Goal: Check status: Check status

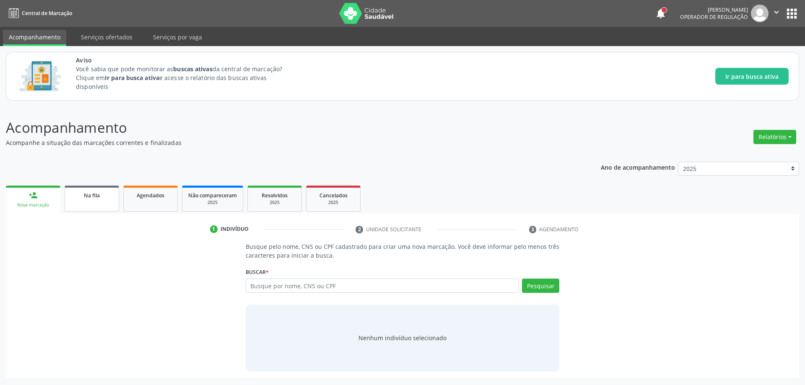
click at [96, 201] on link "Na fila" at bounding box center [92, 199] width 55 height 26
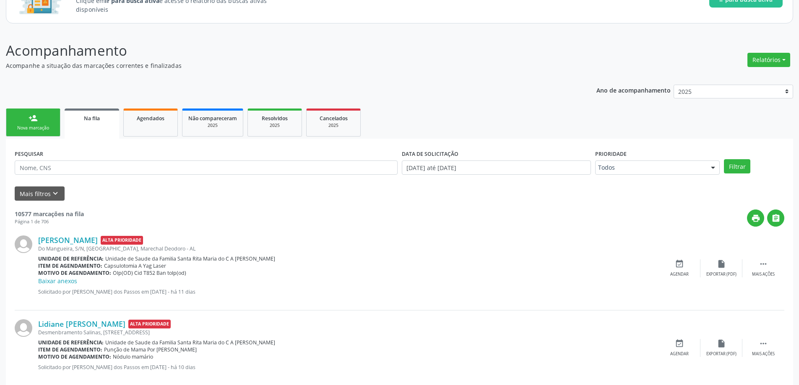
scroll to position [84, 0]
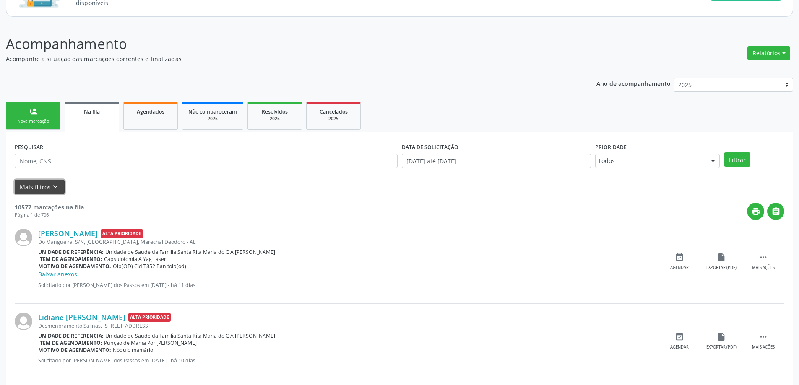
click at [32, 188] on button "Mais filtros keyboard_arrow_down" at bounding box center [40, 187] width 50 height 15
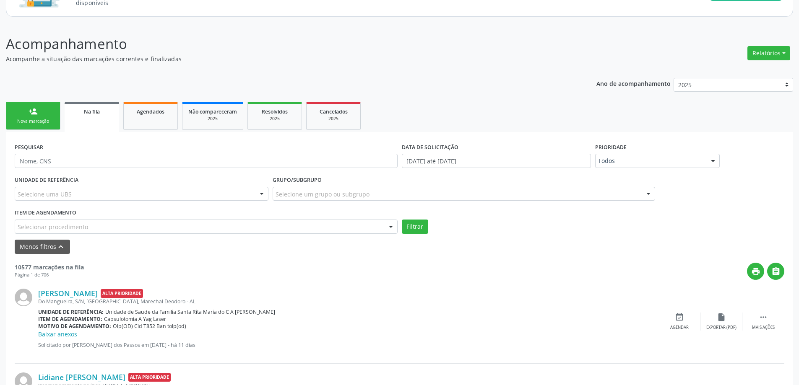
click at [370, 195] on div "Selecione um grupo ou subgrupo" at bounding box center [464, 194] width 383 height 14
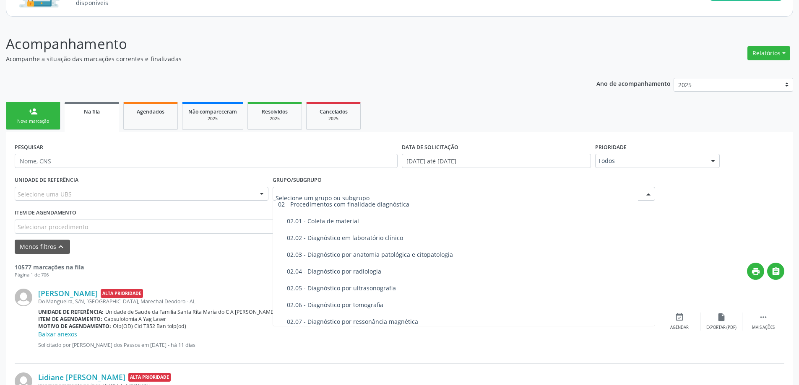
scroll to position [168, 0]
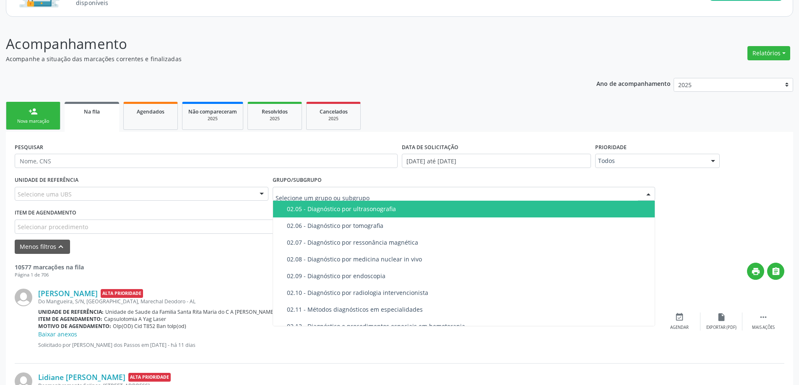
click at [369, 213] on div "02.05 - Diagnóstico por ultrasonografia" at bounding box center [468, 209] width 363 height 7
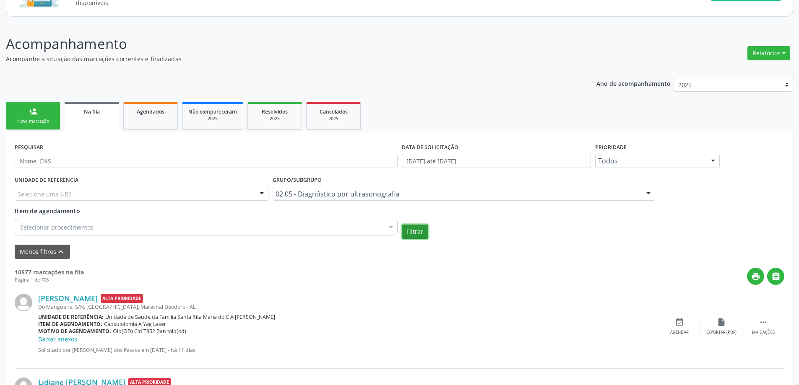
click at [415, 231] on button "Filtrar" at bounding box center [415, 232] width 26 height 14
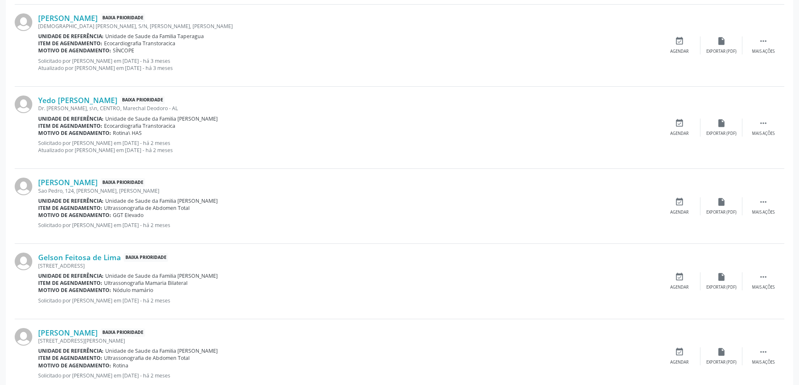
scroll to position [1007, 0]
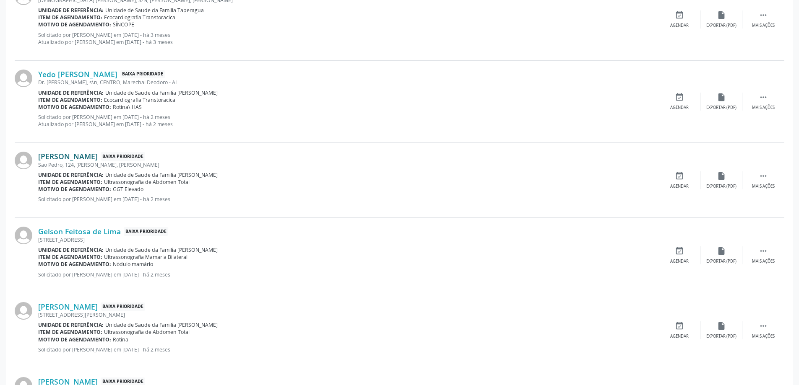
click at [91, 159] on link "[PERSON_NAME]" at bounding box center [68, 156] width 60 height 9
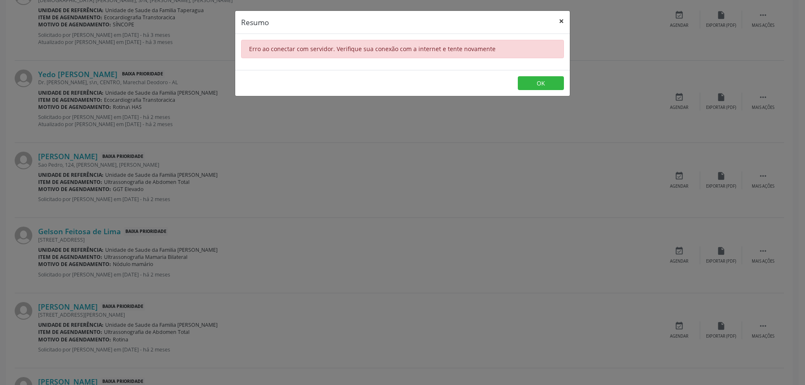
click at [561, 19] on button "×" at bounding box center [561, 21] width 17 height 21
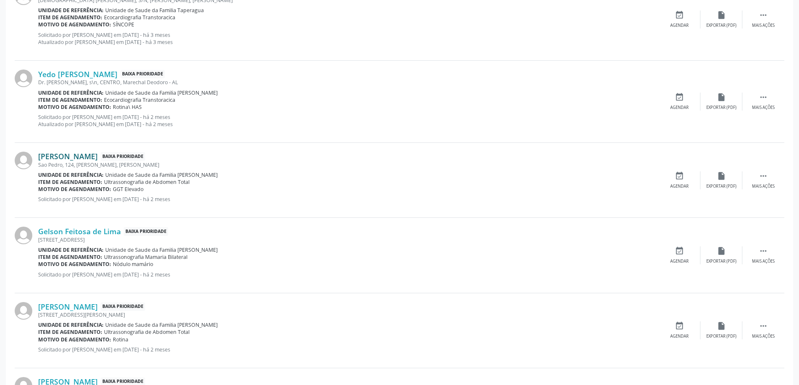
click at [86, 154] on link "[PERSON_NAME]" at bounding box center [68, 156] width 60 height 9
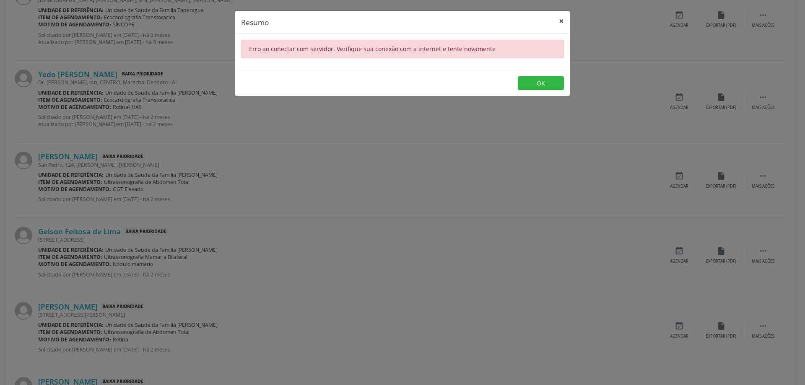
click at [559, 18] on button "×" at bounding box center [561, 21] width 17 height 21
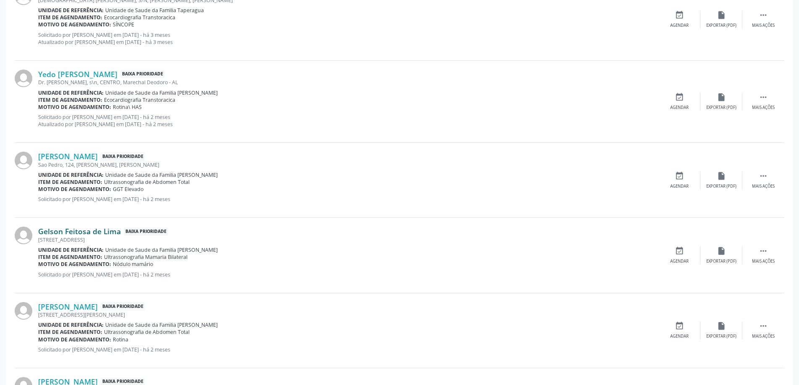
click at [98, 234] on link "Gelson Feitosa de Lima" at bounding box center [79, 231] width 83 height 9
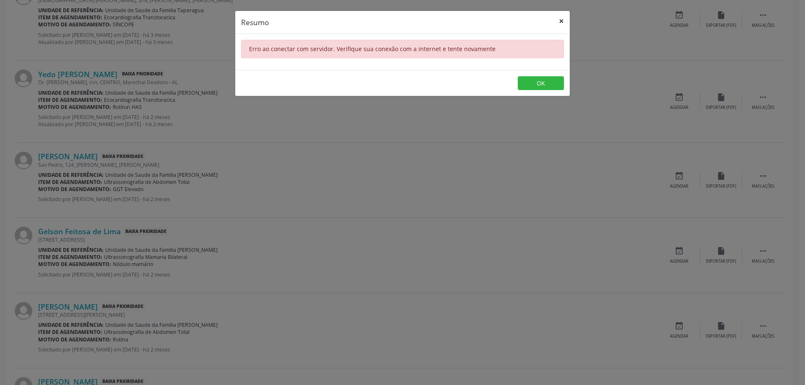
click at [563, 18] on button "×" at bounding box center [561, 21] width 17 height 21
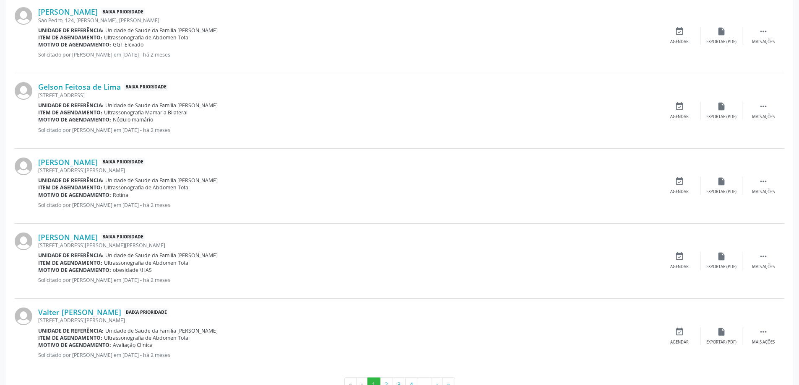
scroll to position [1137, 0]
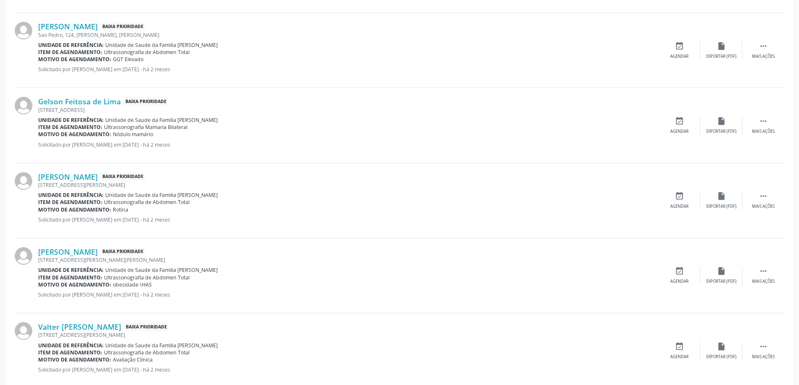
click at [100, 31] on div "Sao Pedro, 124, [PERSON_NAME], [PERSON_NAME]" at bounding box center [348, 34] width 620 height 7
click at [98, 25] on link "[PERSON_NAME]" at bounding box center [68, 26] width 60 height 9
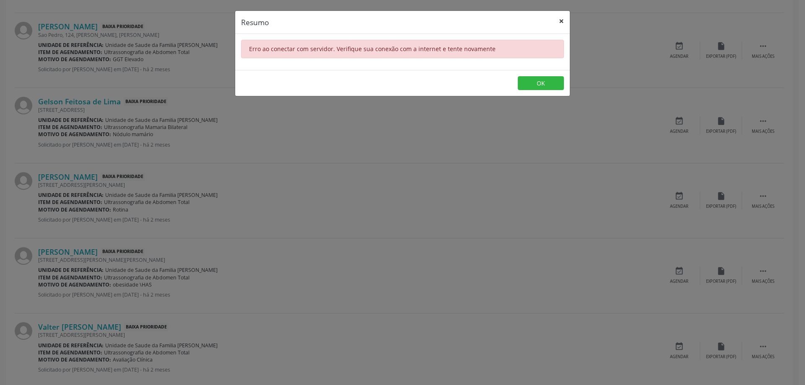
click at [559, 18] on button "×" at bounding box center [561, 21] width 17 height 21
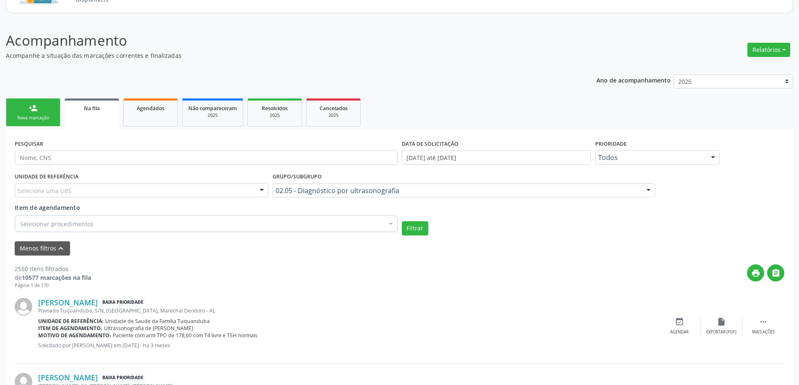
scroll to position [88, 0]
click at [424, 101] on ul "person_add Nova marcação Na fila Agendados Não compareceram 2025 Resolvidos 202…" at bounding box center [399, 112] width 787 height 32
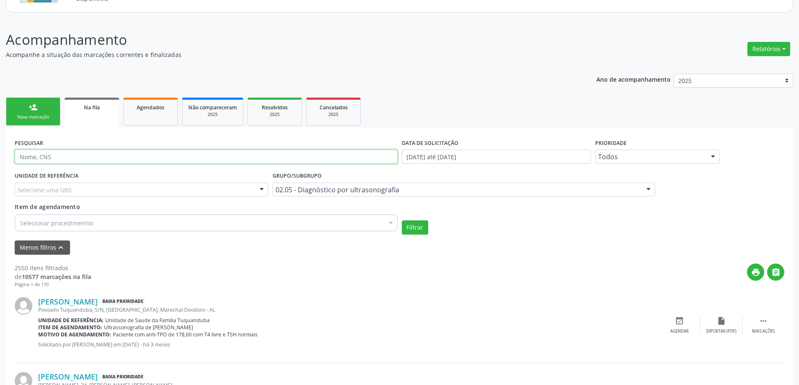
paste input "705207448924277"
click at [412, 229] on button "Filtrar" at bounding box center [415, 228] width 26 height 14
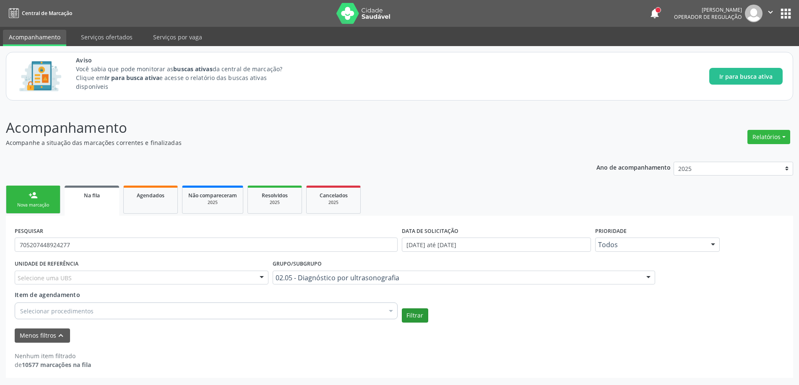
scroll to position [0, 0]
click at [412, 321] on button "Filtrar" at bounding box center [418, 316] width 26 height 14
click at [423, 317] on button "Filtrar" at bounding box center [418, 316] width 26 height 14
click at [427, 312] on div "UNIDADE DE REFERÊNCIA Selecione uma UBS Todas as UBS Unidade de Saude da Famili…" at bounding box center [403, 290] width 780 height 65
click at [422, 315] on button "Filtrar" at bounding box center [418, 316] width 26 height 14
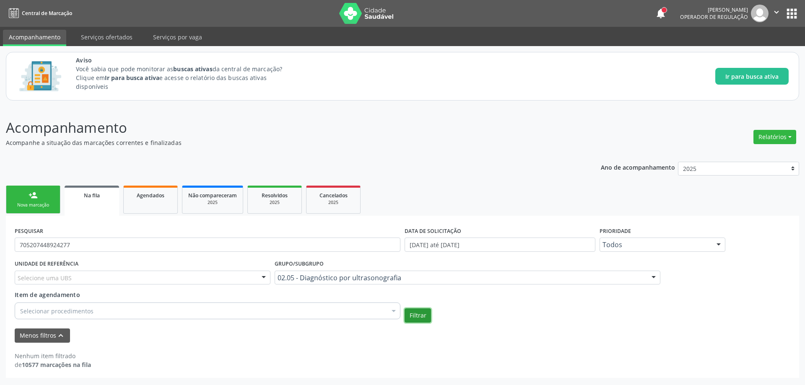
click at [422, 314] on button "Filtrar" at bounding box center [418, 316] width 26 height 14
click at [89, 193] on span "Na fila" at bounding box center [92, 195] width 16 height 7
click at [89, 194] on span "Na fila" at bounding box center [92, 195] width 16 height 7
click at [105, 197] on div "Na fila" at bounding box center [91, 195] width 43 height 9
click at [97, 202] on link "Na fila" at bounding box center [92, 201] width 55 height 30
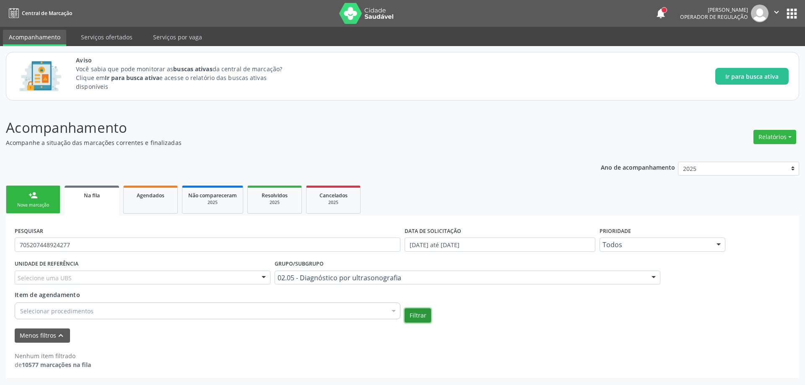
click at [424, 314] on button "Filtrar" at bounding box center [418, 316] width 26 height 14
click at [88, 242] on input "705207448924277" at bounding box center [208, 245] width 386 height 14
type input "7"
click at [417, 318] on button "Filtrar" at bounding box center [418, 316] width 26 height 14
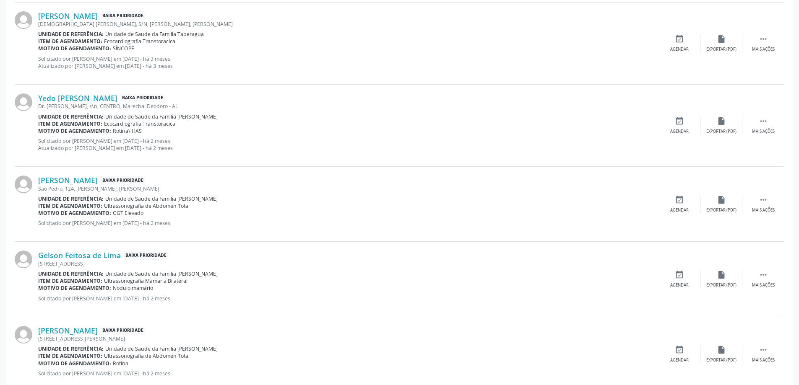
scroll to position [1007, 0]
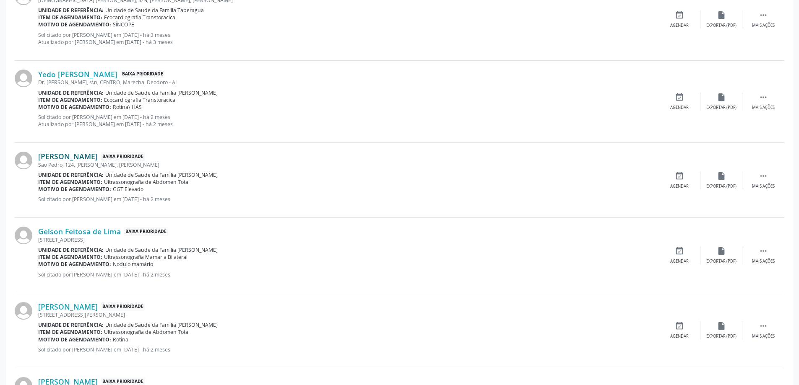
click at [98, 156] on link "[PERSON_NAME]" at bounding box center [68, 156] width 60 height 9
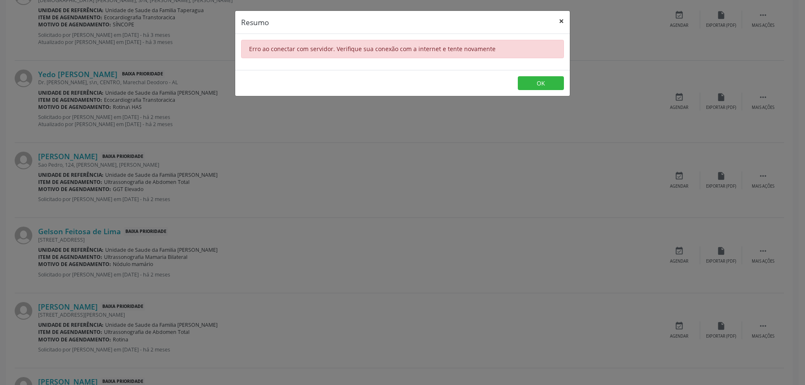
click at [562, 18] on button "×" at bounding box center [561, 21] width 17 height 21
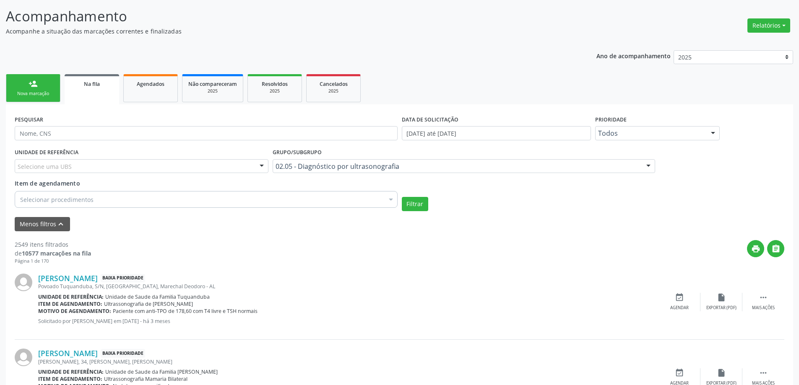
scroll to position [0, 0]
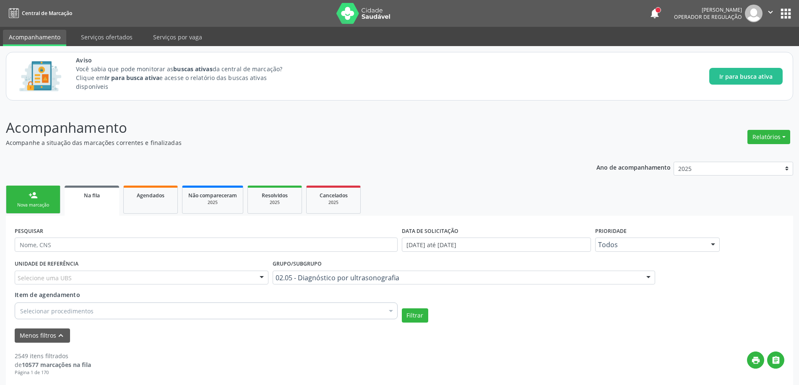
click at [92, 200] on link "Na fila" at bounding box center [92, 201] width 55 height 30
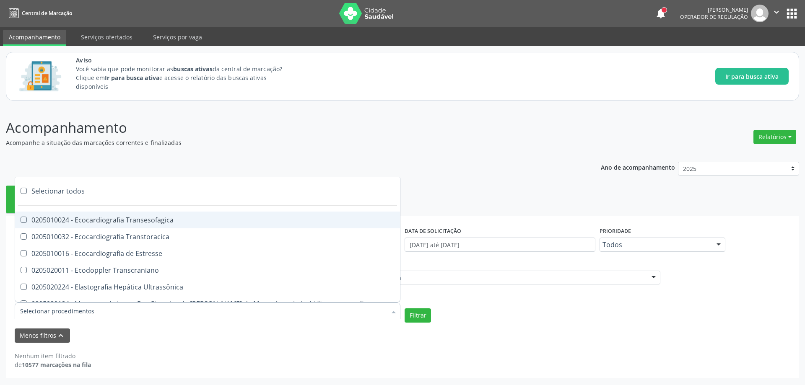
paste input "705207448924277"
type input "705207448924277"
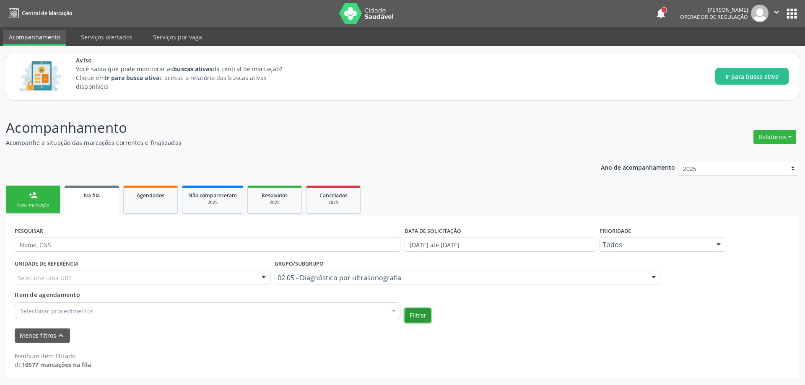
click at [416, 317] on button "Filtrar" at bounding box center [418, 316] width 26 height 14
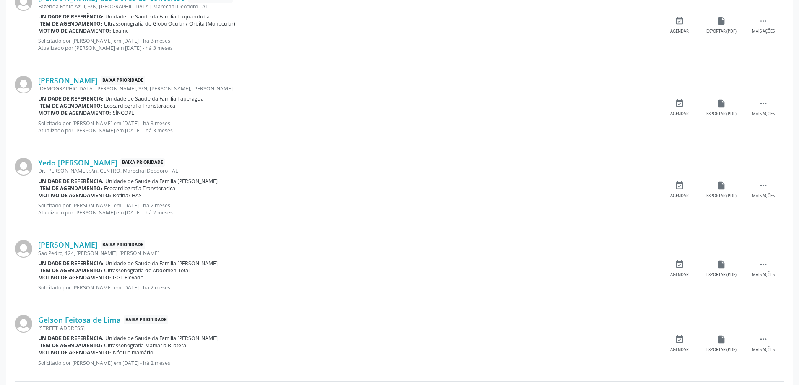
scroll to position [965, 0]
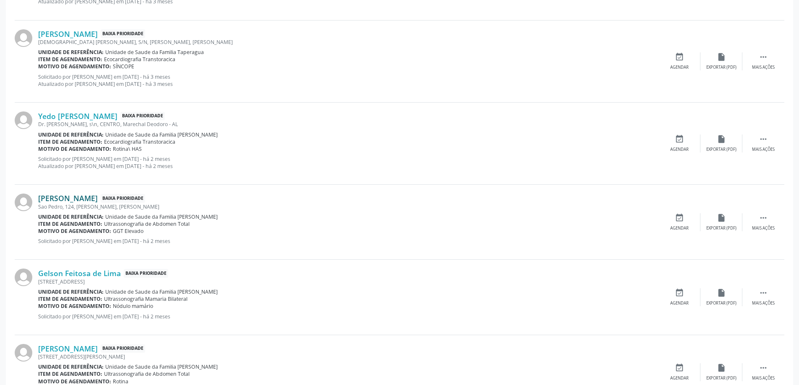
click at [82, 196] on link "[PERSON_NAME]" at bounding box center [68, 198] width 60 height 9
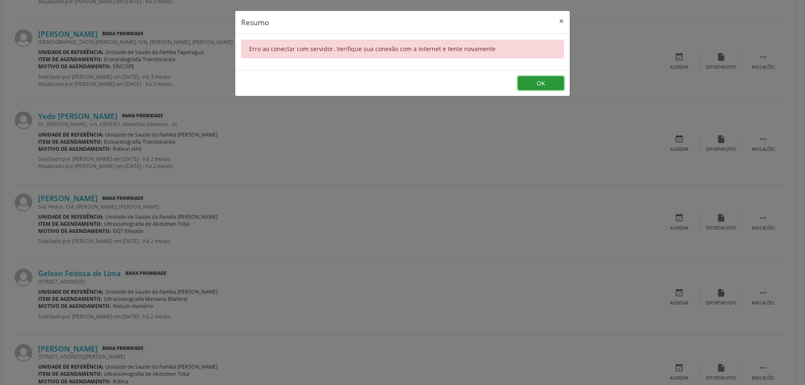
click at [552, 82] on button "OK" at bounding box center [541, 83] width 46 height 14
